Goal: Task Accomplishment & Management: Use online tool/utility

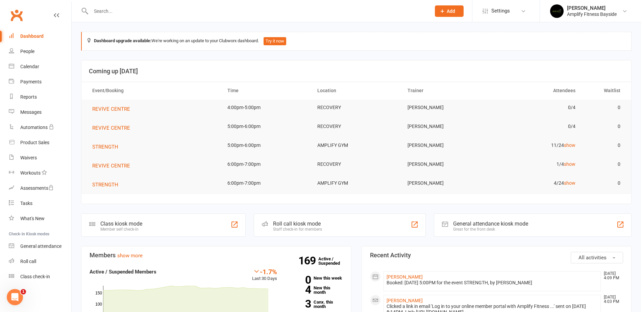
click at [153, 229] on div "Class kiosk mode Member self check-in" at bounding box center [163, 225] width 165 height 23
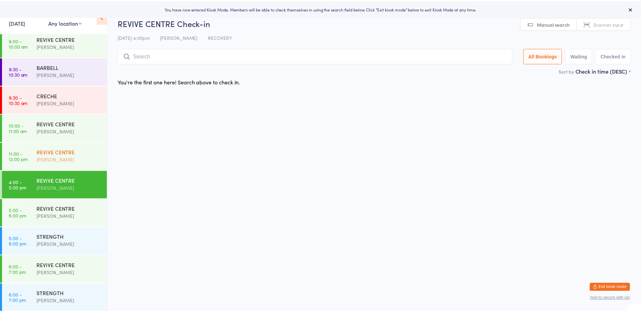
scroll to position [147, 0]
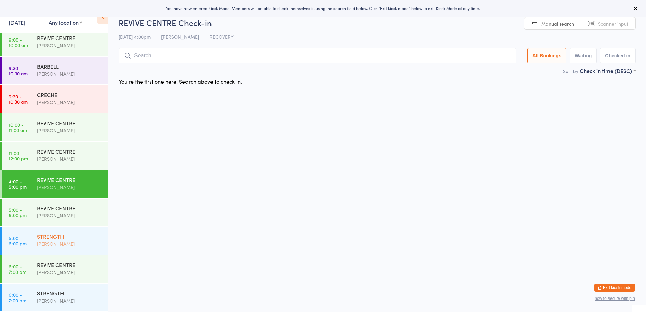
click at [50, 238] on div "STRENGTH" at bounding box center [69, 236] width 65 height 7
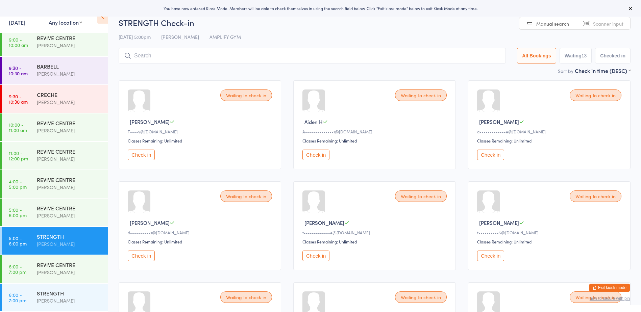
click at [185, 59] on input "search" at bounding box center [312, 56] width 387 height 16
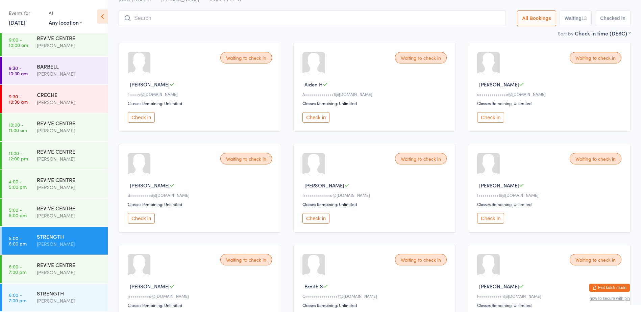
scroll to position [48, 0]
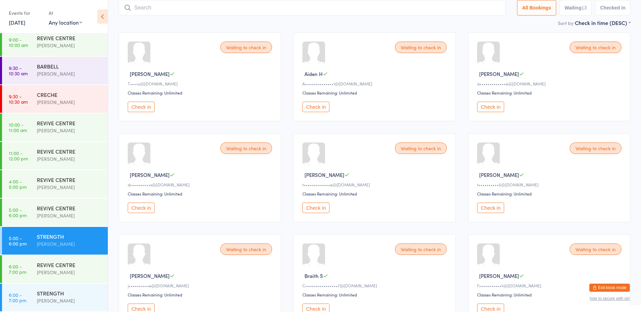
click at [319, 107] on button "Check in" at bounding box center [316, 107] width 27 height 10
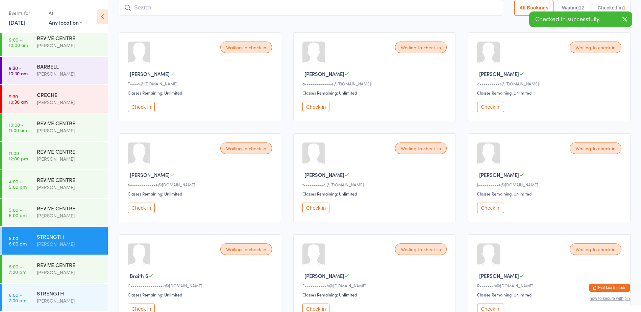
click at [189, 9] on input "search" at bounding box center [311, 8] width 385 height 16
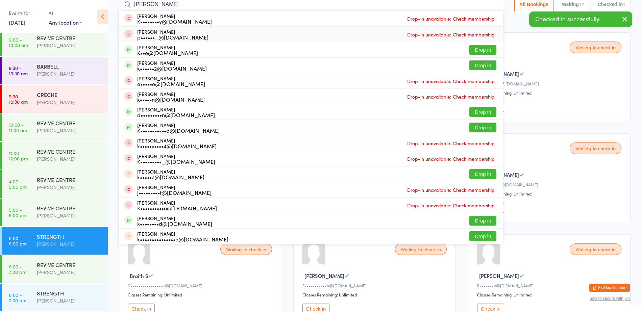
type input "kate"
click at [525, 28] on div "Waiting to check in Tina G T••••y@bigpond.com Classes Remaining: Unlimited Chec…" at bounding box center [375, 278] width 524 height 505
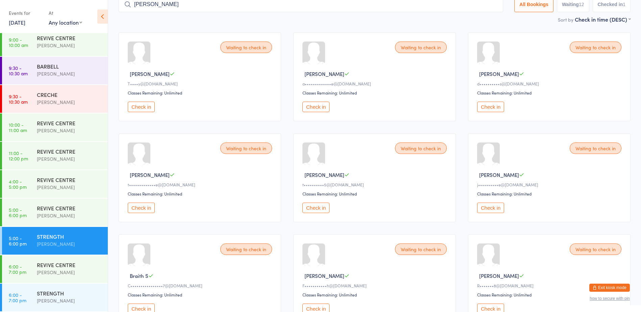
click at [245, 6] on input "kate" at bounding box center [311, 5] width 385 height 16
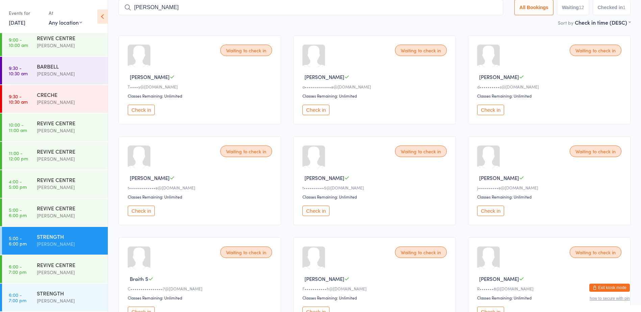
scroll to position [45, 0]
click at [491, 6] on input "kate" at bounding box center [311, 8] width 385 height 16
type input "1540"
click at [486, 20] on button "Check in" at bounding box center [483, 22] width 27 height 10
click at [147, 110] on button "Check in" at bounding box center [141, 110] width 27 height 10
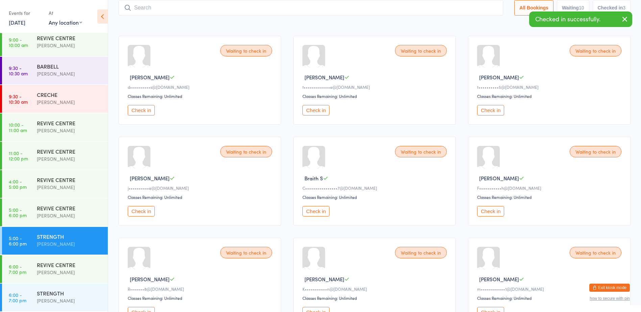
click at [144, 106] on button "Check in" at bounding box center [141, 110] width 27 height 10
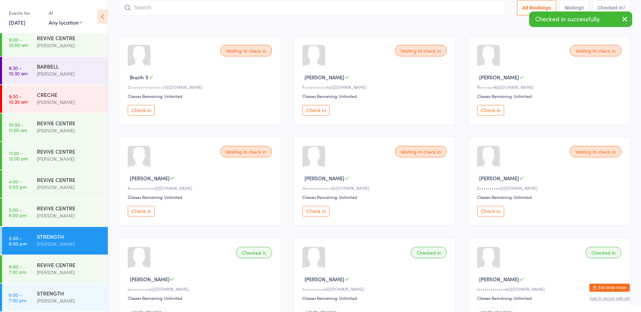
click at [144, 106] on button "Check in" at bounding box center [141, 110] width 27 height 10
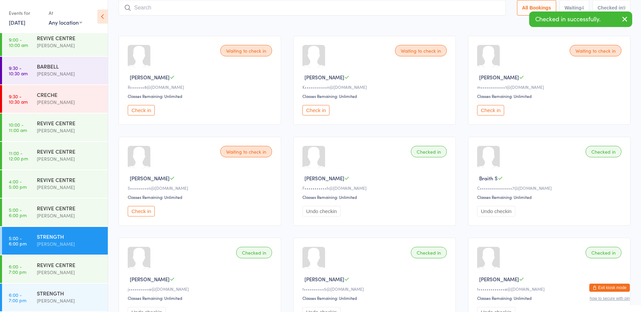
click at [144, 106] on button "Check in" at bounding box center [141, 110] width 27 height 10
click at [314, 108] on button "Check in" at bounding box center [316, 110] width 27 height 10
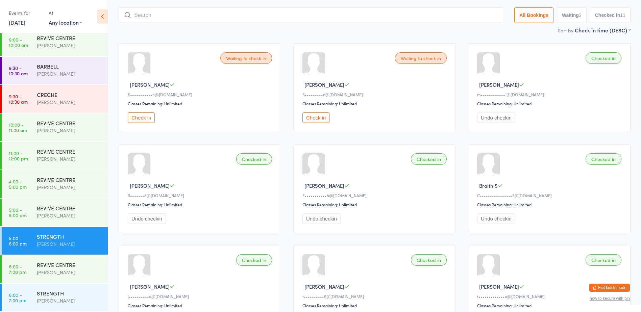
scroll to position [0, 0]
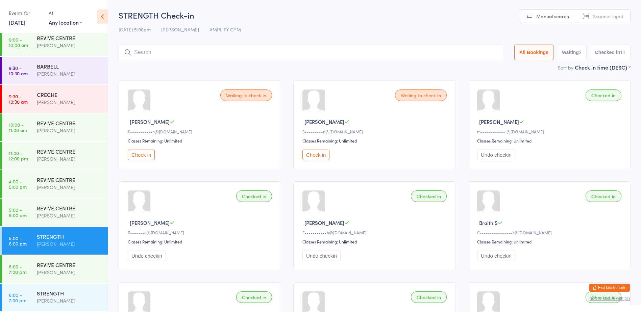
click at [214, 44] on div "STRENGTH Check-in 13 Oct 5:00pm Rachael Weir AMPLIFY GYM Manual search Scanner …" at bounding box center [375, 36] width 512 height 54
click at [211, 52] on input "search" at bounding box center [311, 53] width 385 height 16
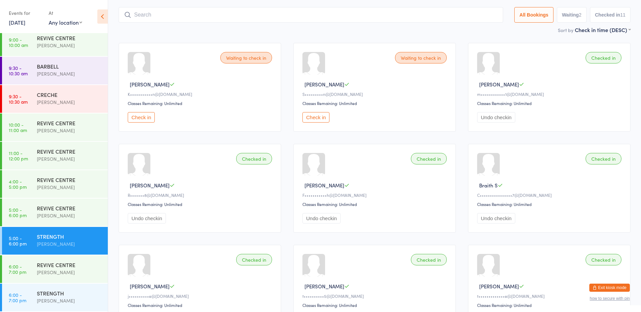
scroll to position [45, 0]
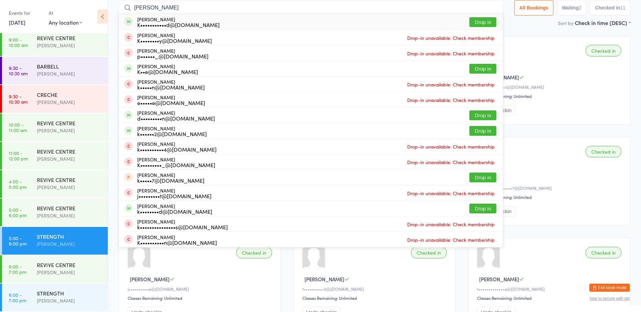
type input "kate h"
click at [475, 22] on button "Drop in" at bounding box center [483, 22] width 27 height 10
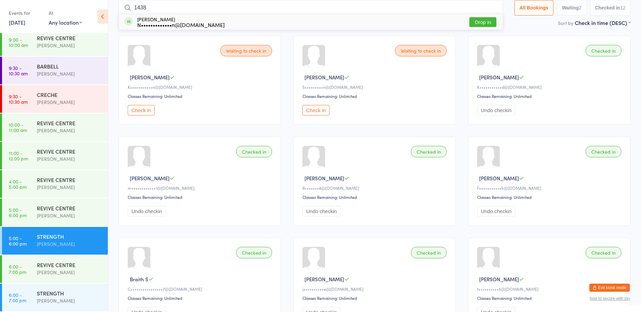
type input "1438"
click at [483, 19] on button "Drop in" at bounding box center [483, 22] width 27 height 10
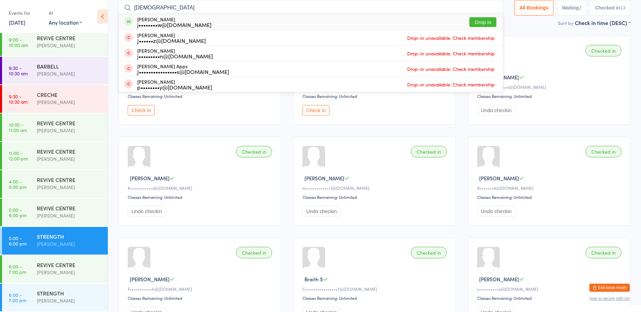
type input "jedd"
click at [480, 20] on button "Drop in" at bounding box center [483, 22] width 27 height 10
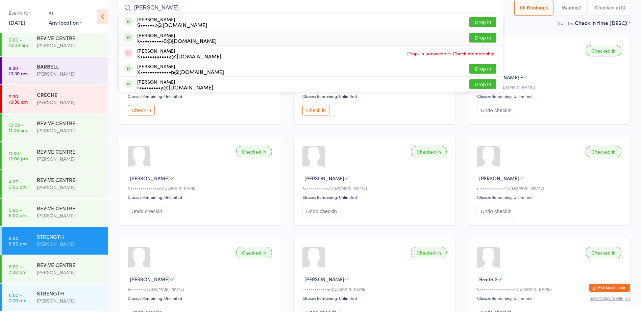
type input "kristy"
click at [489, 41] on button "Drop in" at bounding box center [483, 38] width 27 height 10
